Goal: Find specific page/section: Find specific page/section

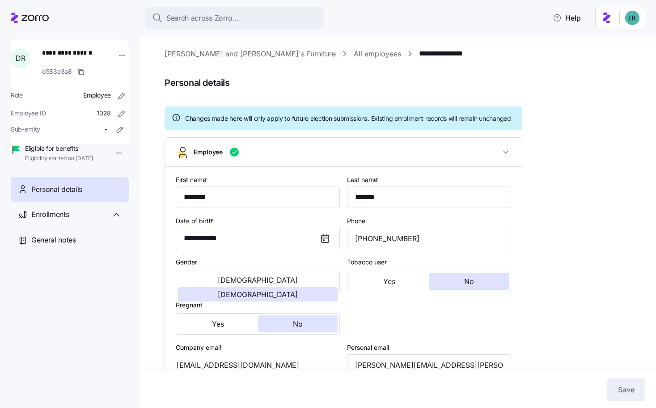
click at [419, 55] on link "**********" at bounding box center [454, 53] width 71 height 11
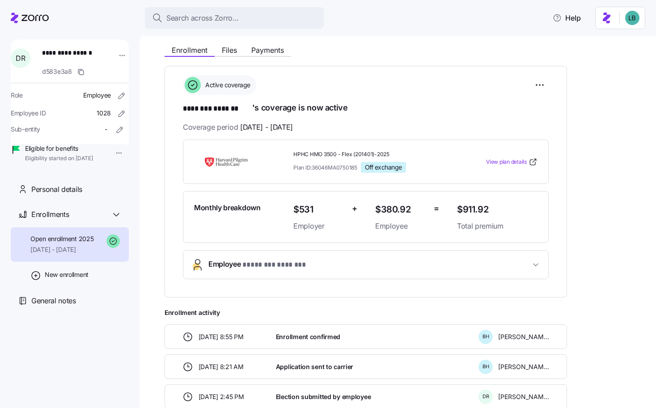
scroll to position [125, 0]
